Goal: Information Seeking & Learning: Understand process/instructions

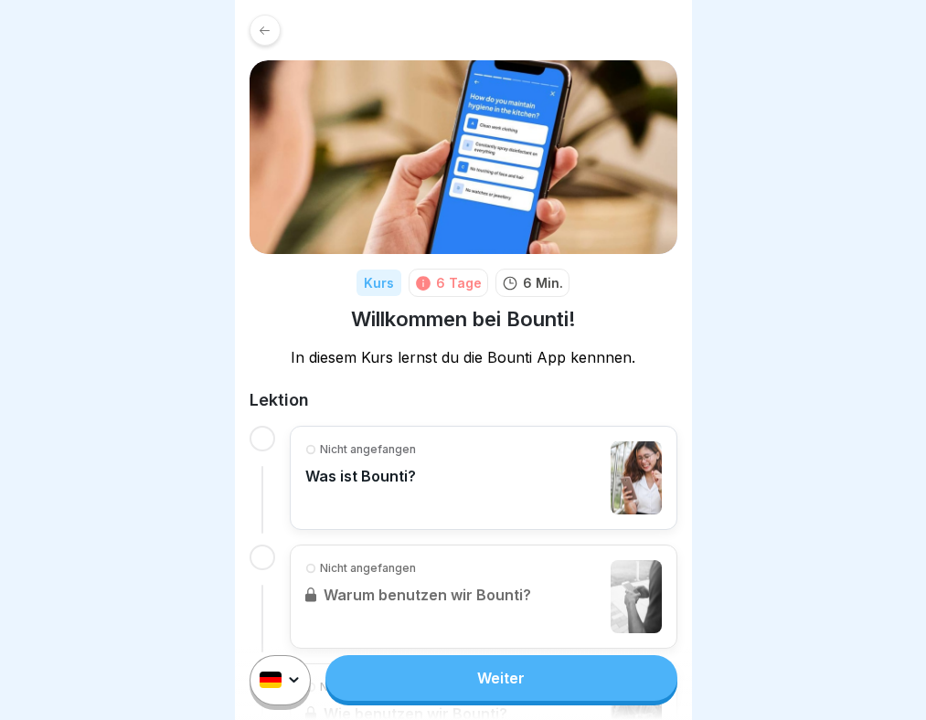
click at [470, 701] on link "Weiter" at bounding box center [500, 679] width 351 height 46
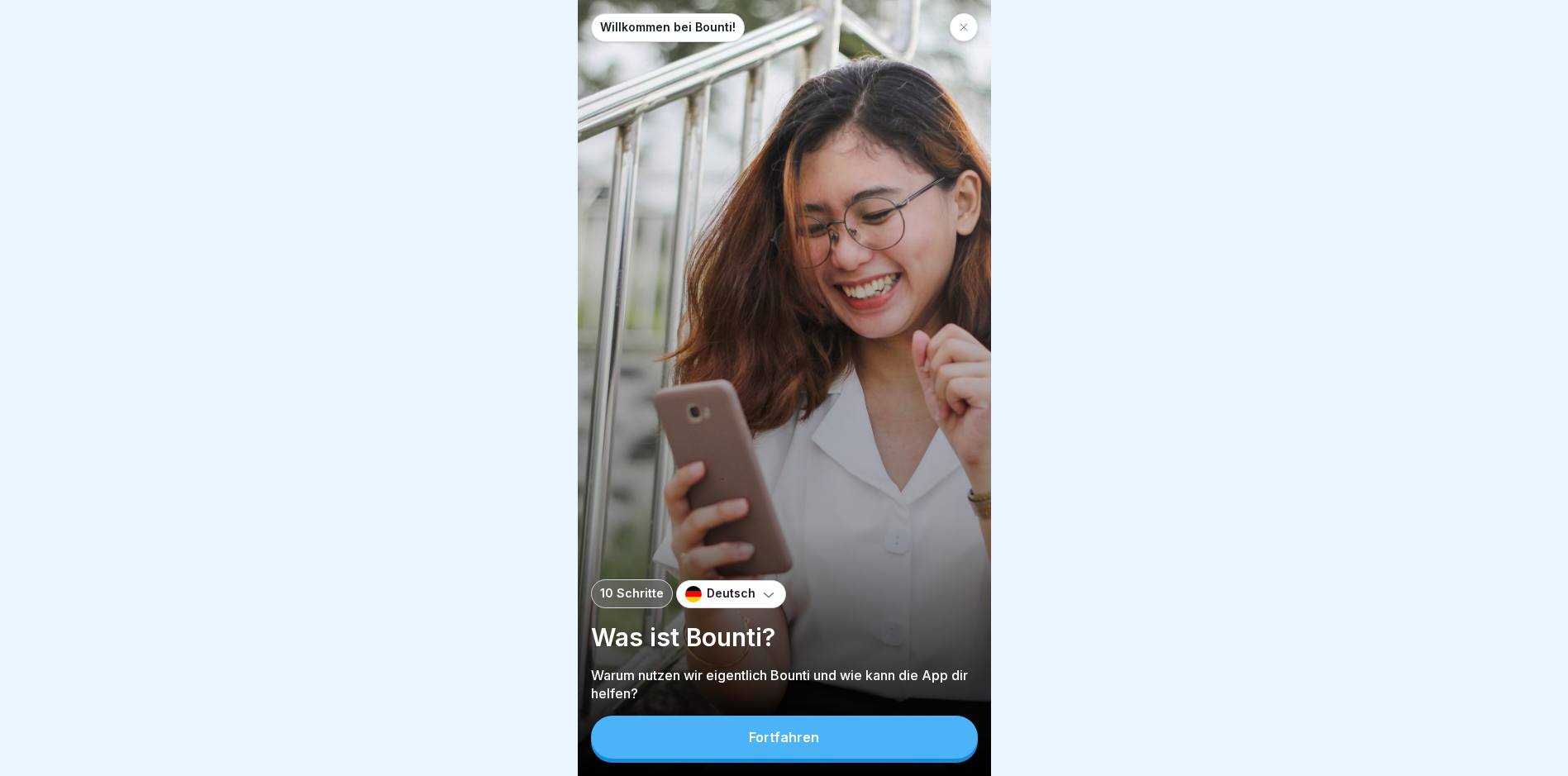
click at [766, 651] on div "Fortfahren" at bounding box center [784, 737] width 71 height 14
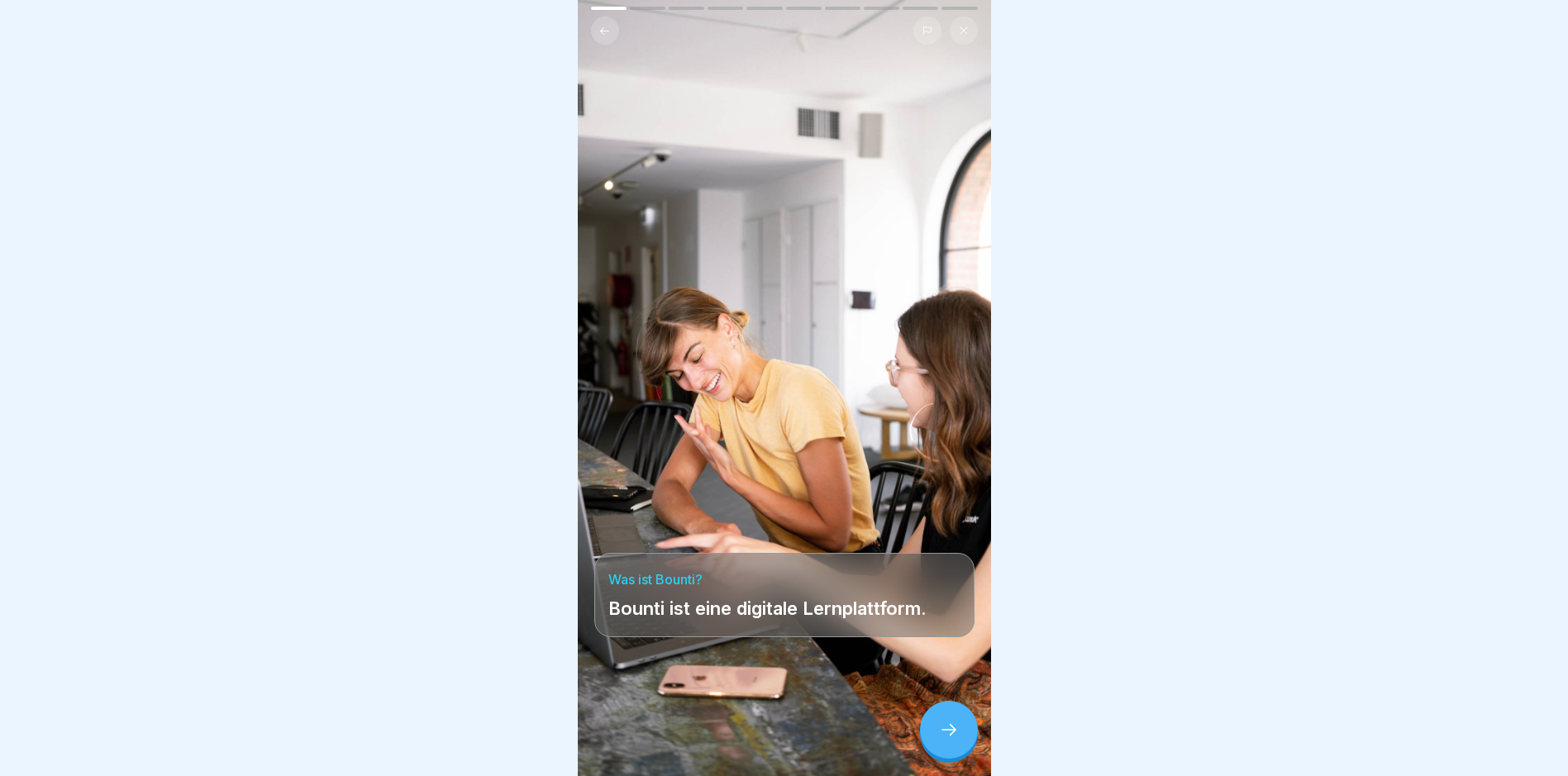
click at [836, 651] on icon at bounding box center [949, 730] width 20 height 20
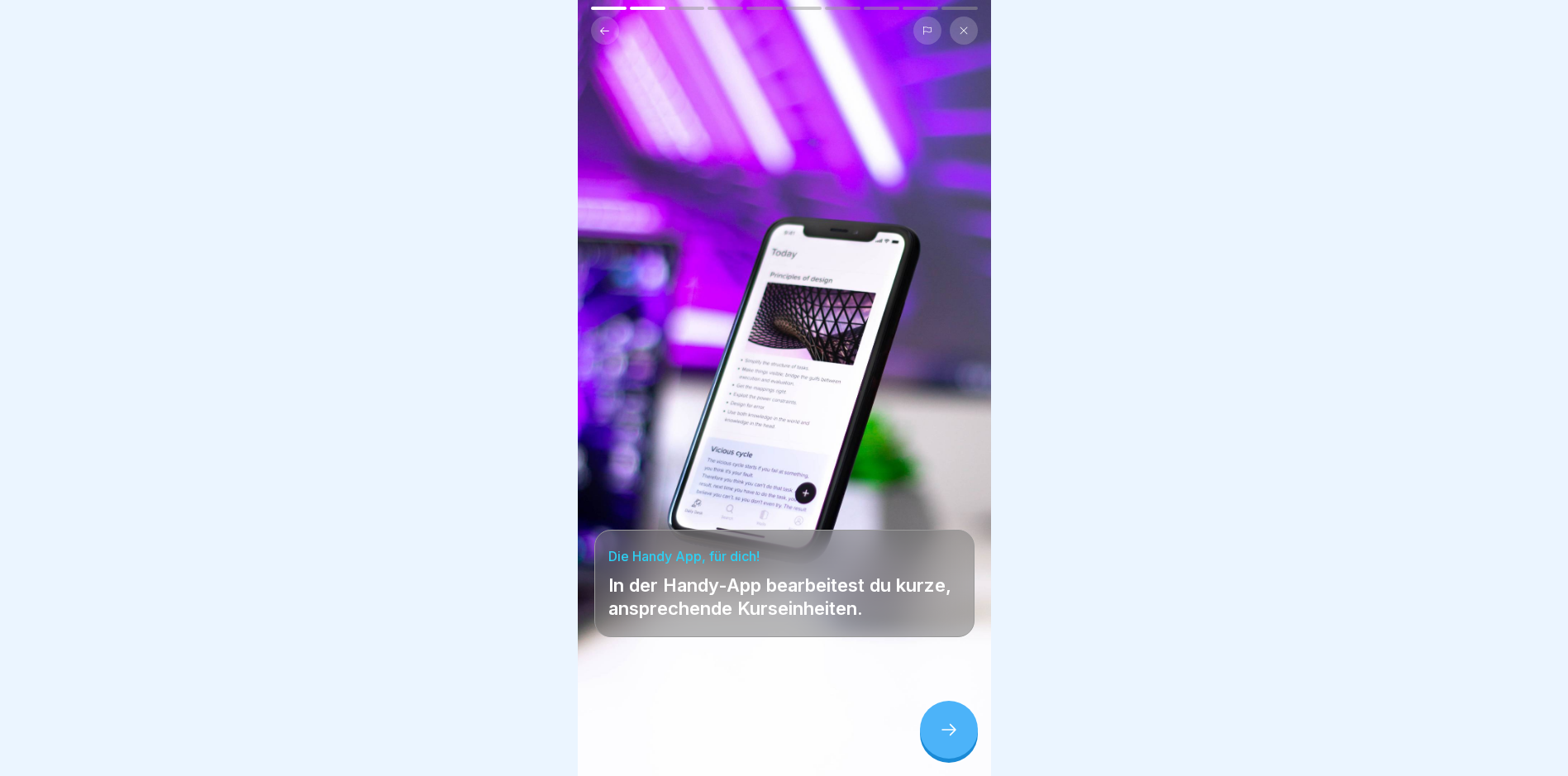
click at [836, 651] on icon at bounding box center [949, 730] width 20 height 20
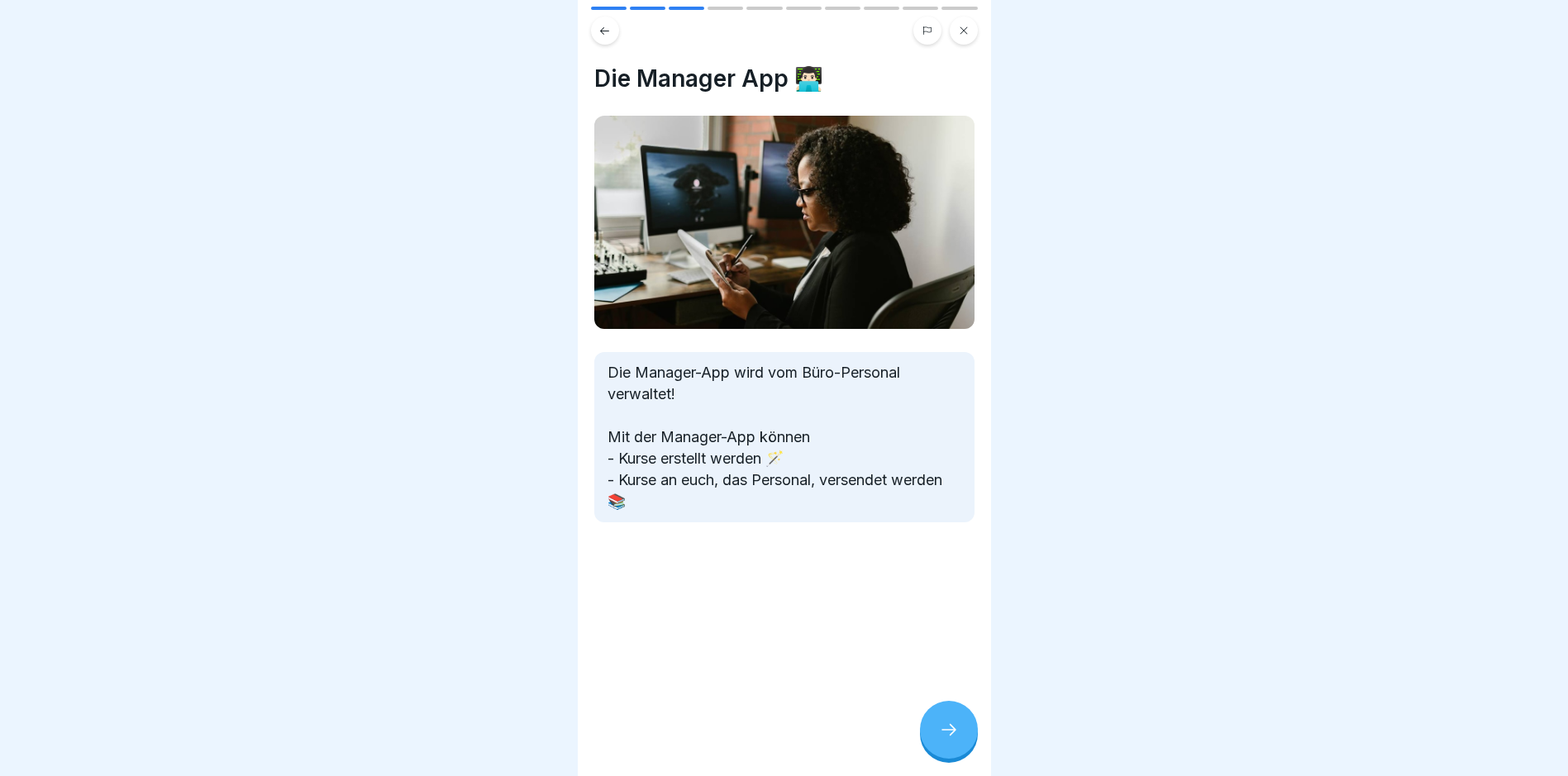
click at [836, 651] on icon at bounding box center [949, 730] width 20 height 20
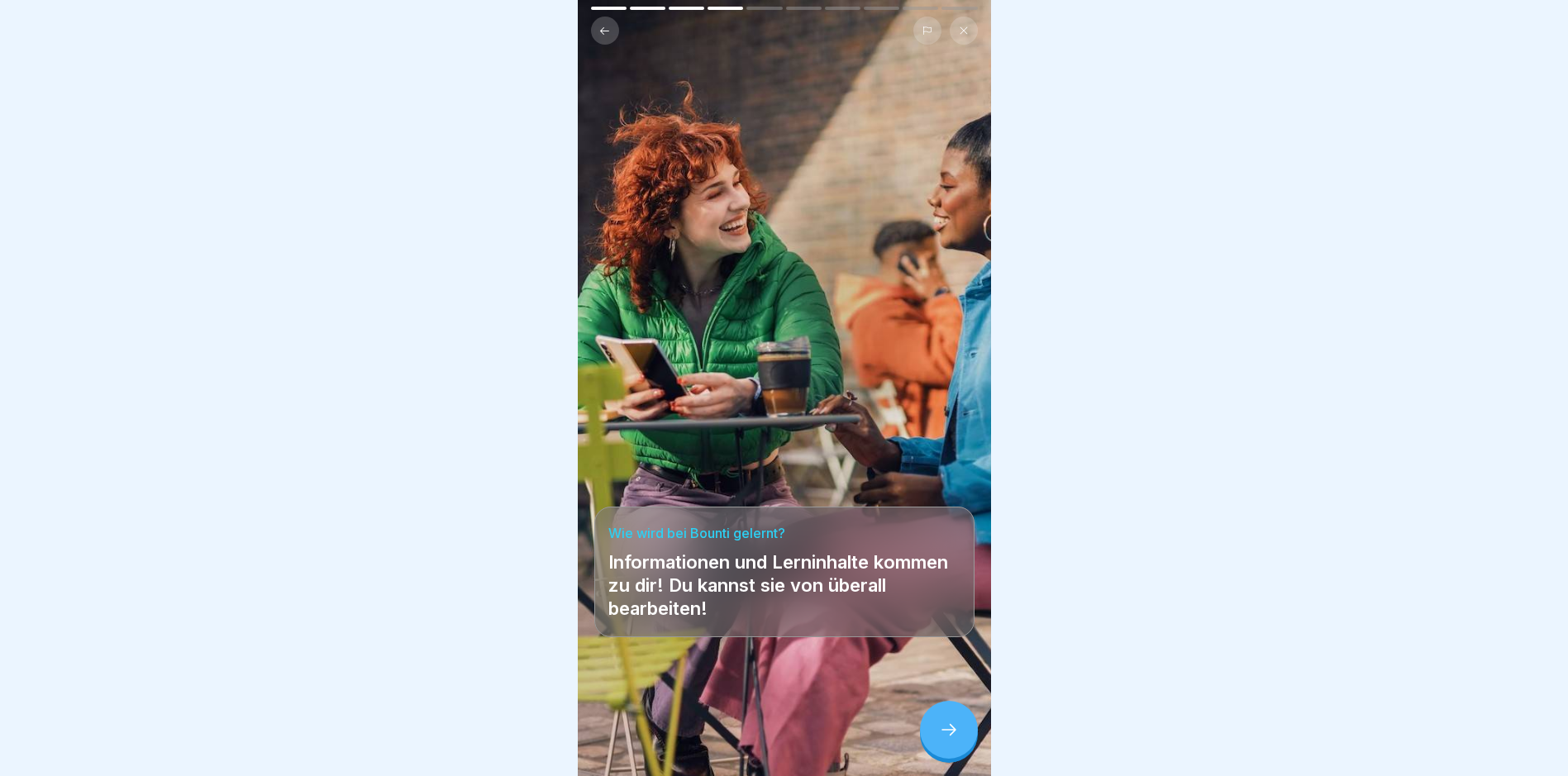
click at [836, 651] on icon at bounding box center [949, 730] width 20 height 20
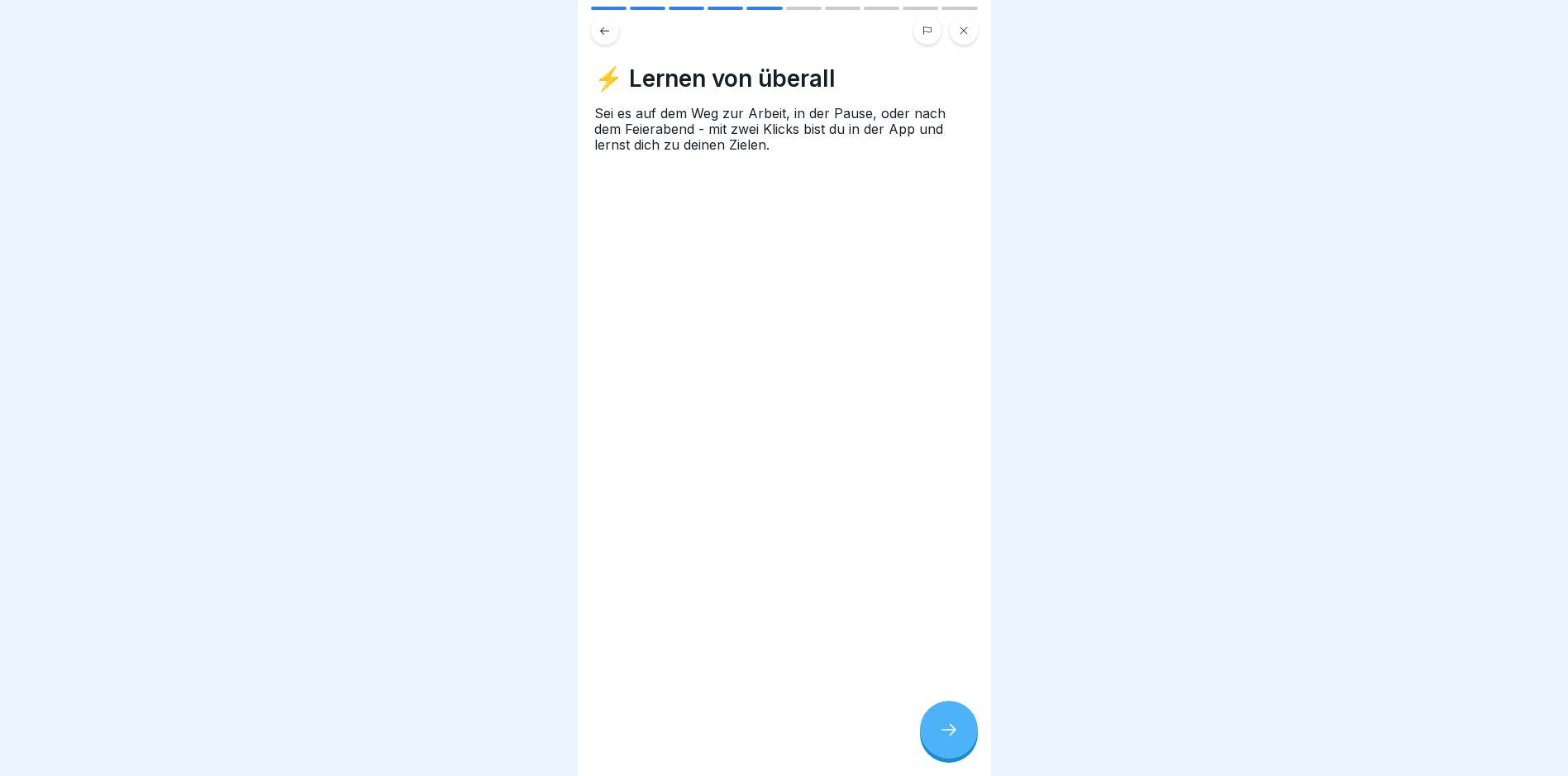
click at [836, 651] on icon at bounding box center [949, 730] width 20 height 20
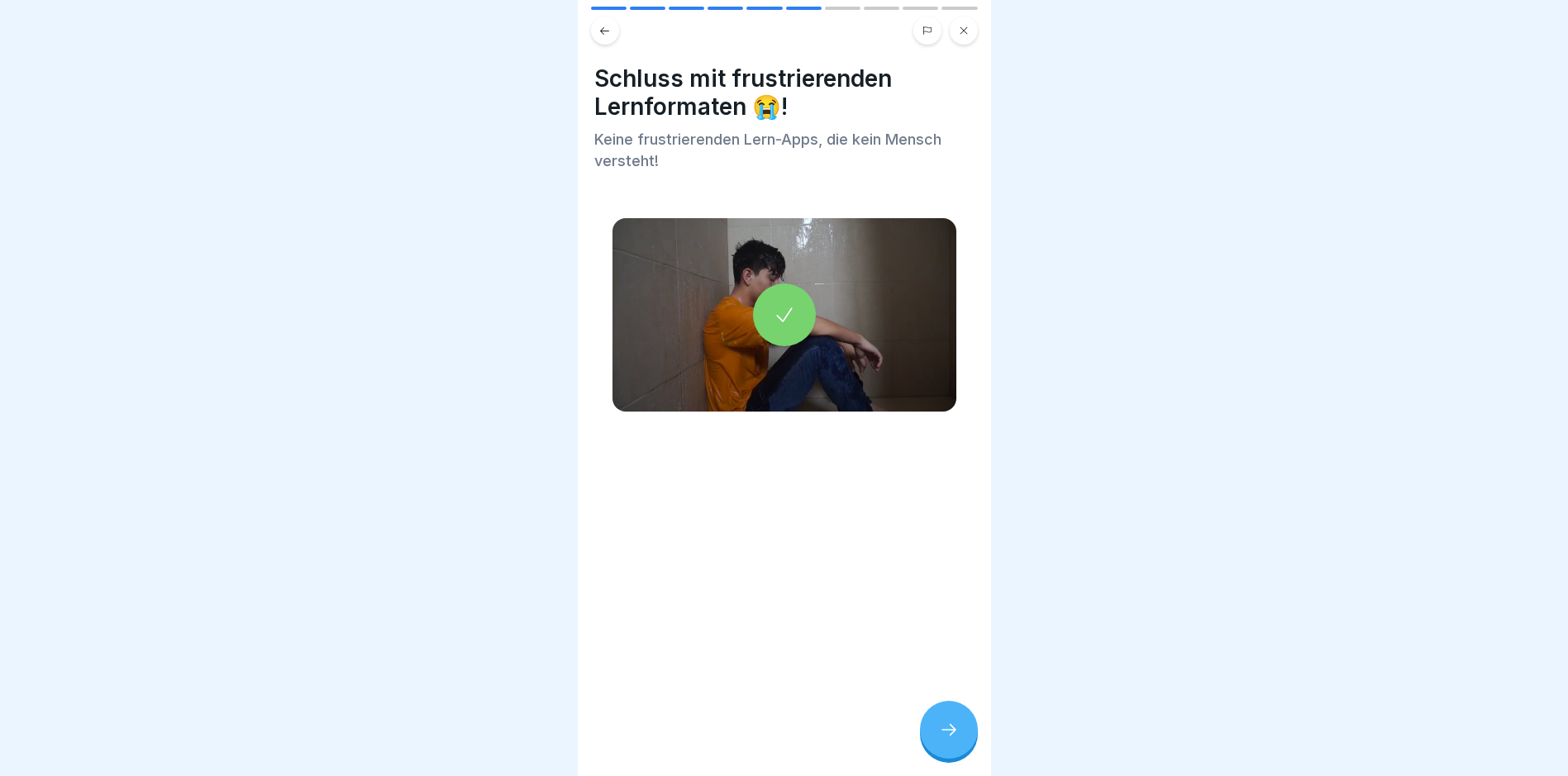
click at [836, 651] on icon at bounding box center [949, 730] width 20 height 20
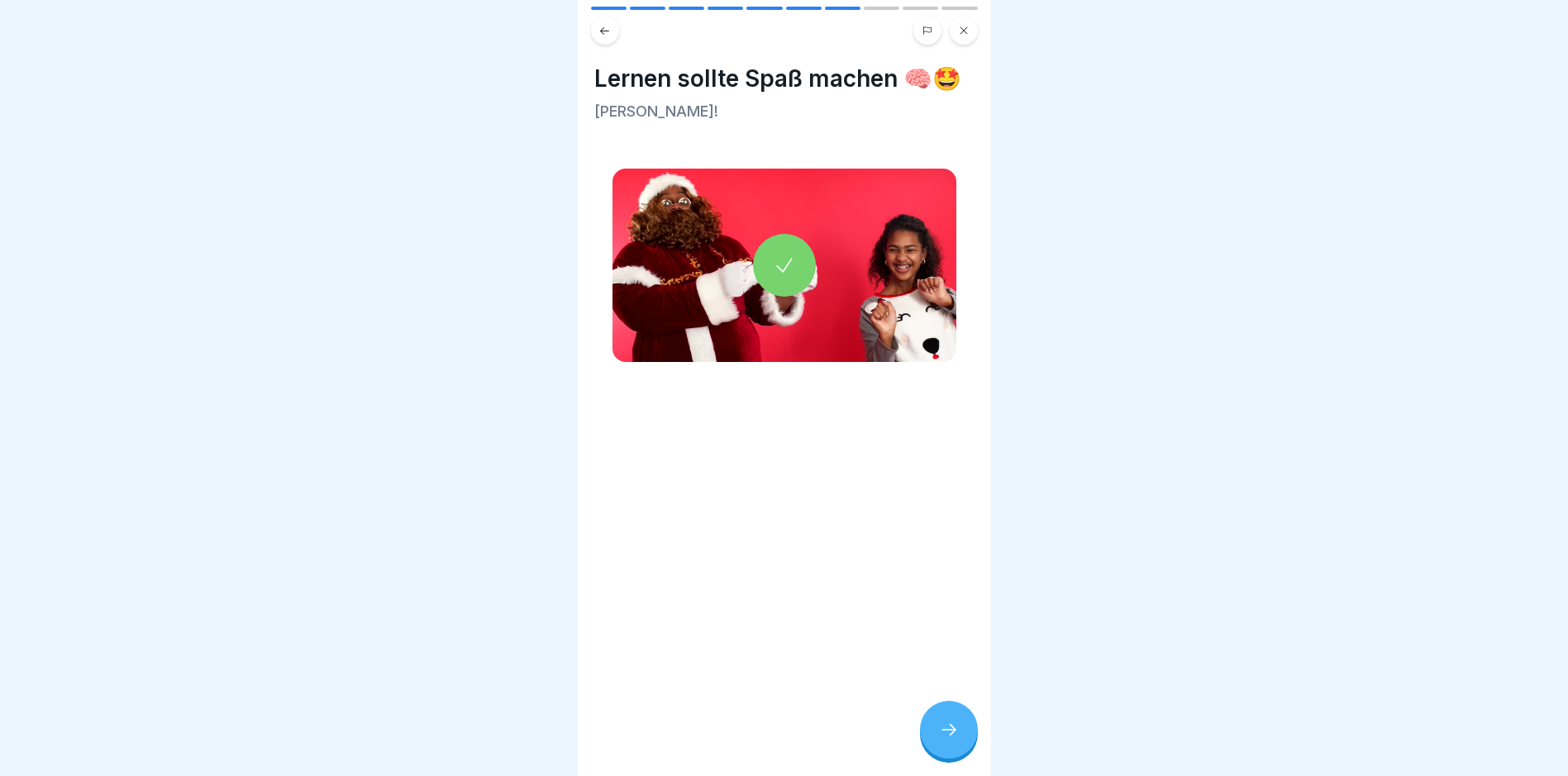
click at [836, 651] on icon at bounding box center [949, 730] width 20 height 20
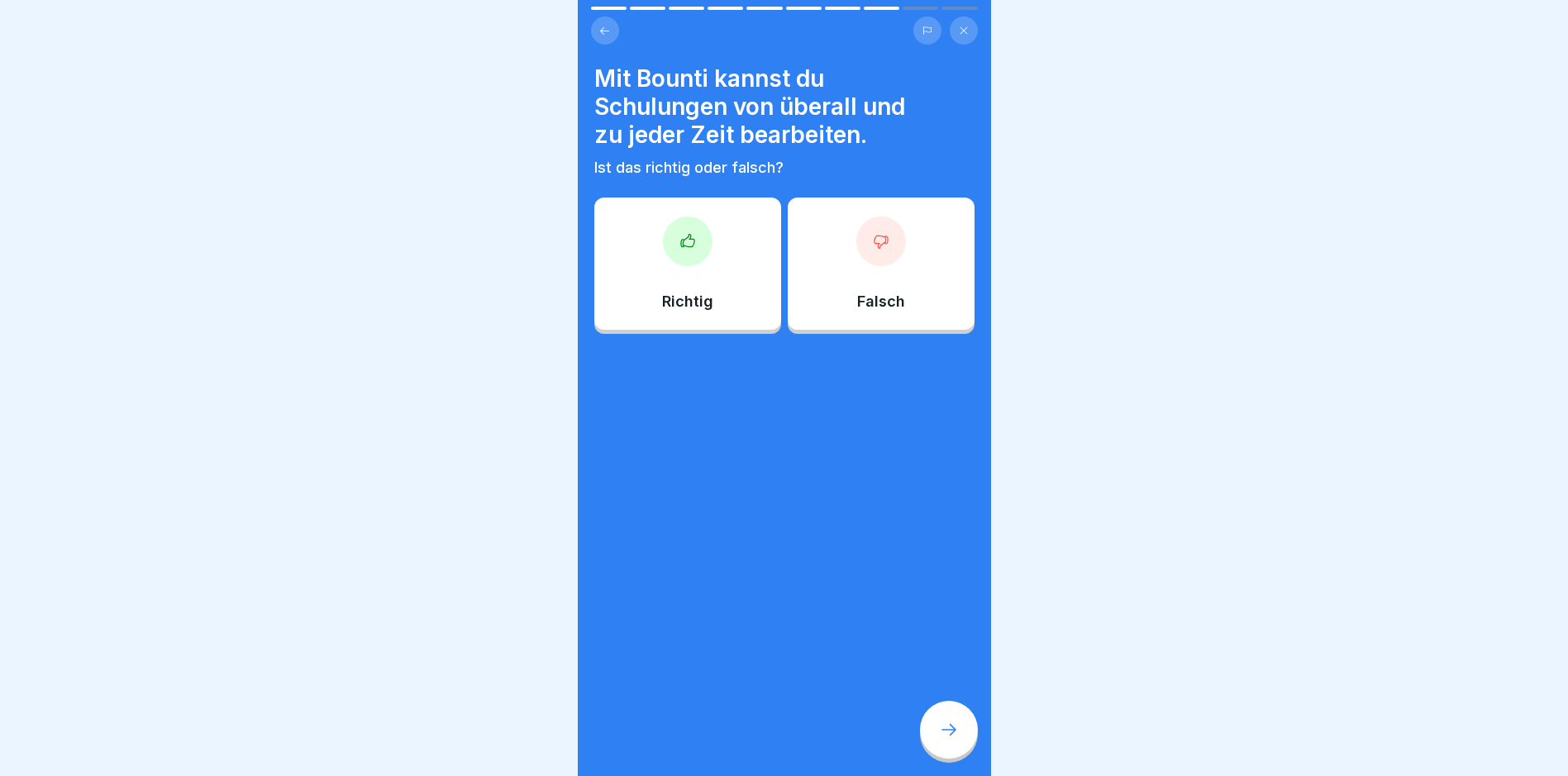
click at [715, 243] on div "Richtig" at bounding box center [687, 264] width 187 height 132
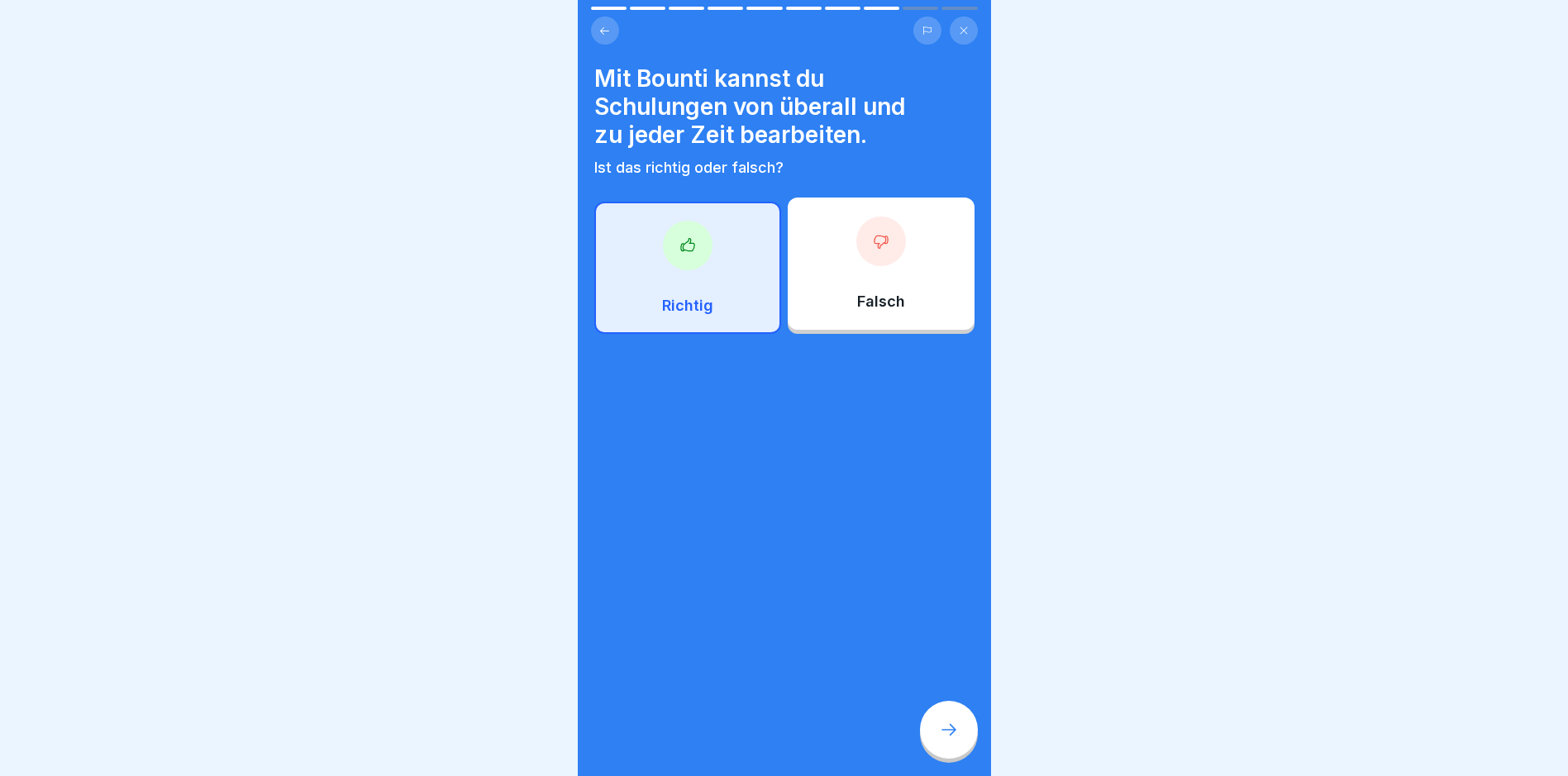
click at [836, 651] on icon at bounding box center [949, 730] width 20 height 20
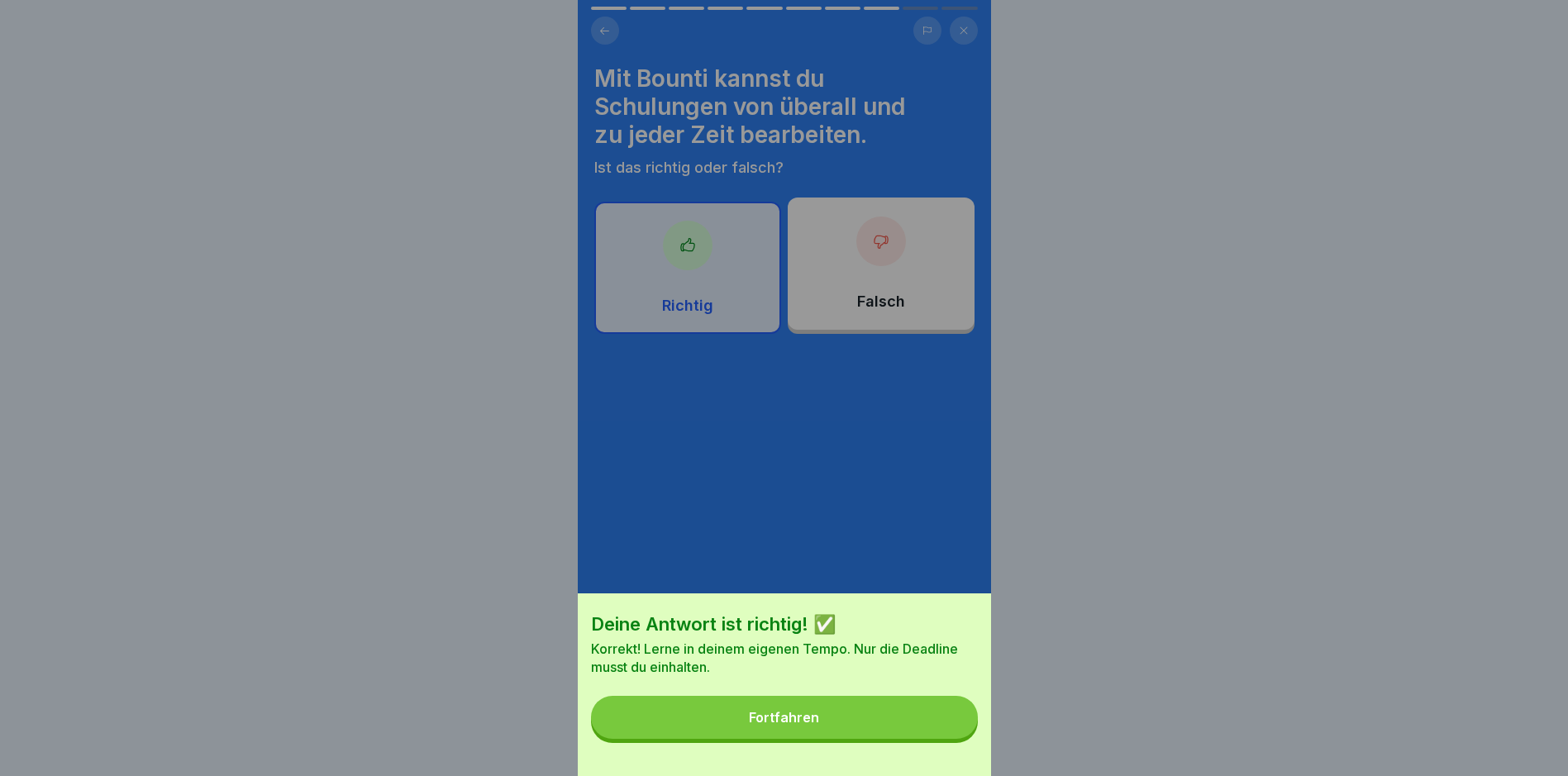
click at [834, 651] on button "Fortfahren" at bounding box center [785, 718] width 387 height 43
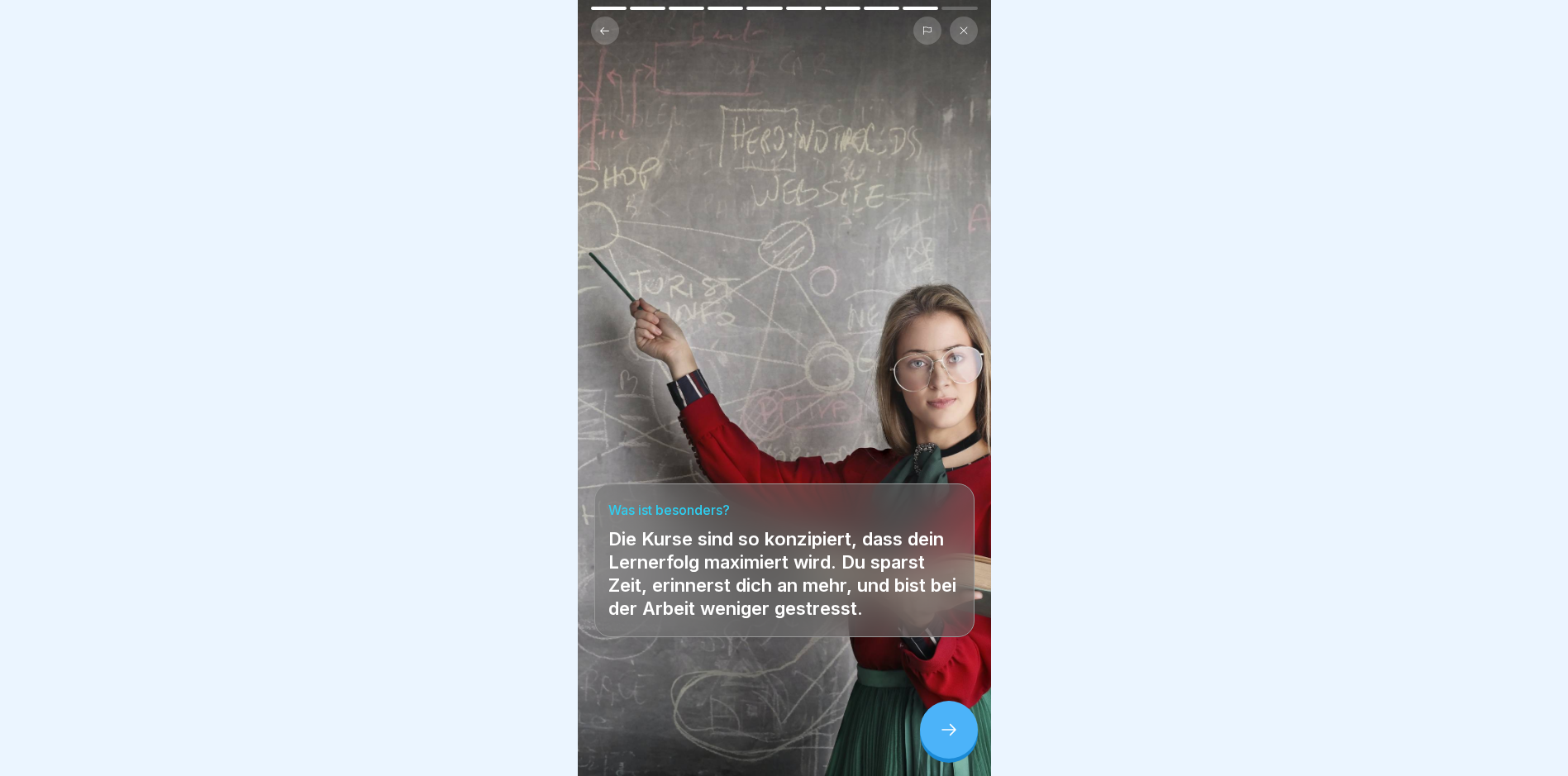
click at [836, 651] on icon at bounding box center [949, 730] width 20 height 20
